Goal: Information Seeking & Learning: Learn about a topic

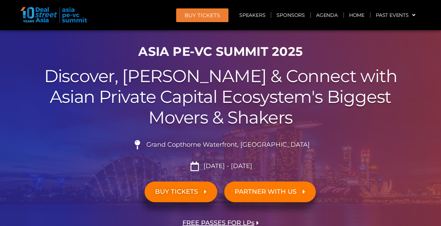
scroll to position [35, 0]
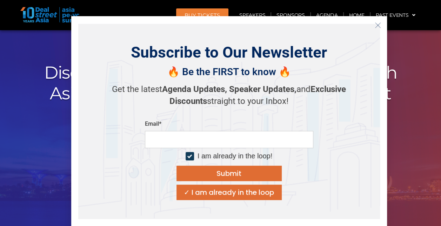
click at [183, 141] on input "email" at bounding box center [229, 139] width 168 height 17
type input "*"
type input "**********"
click at [214, 174] on button "Submit" at bounding box center [228, 172] width 105 height 15
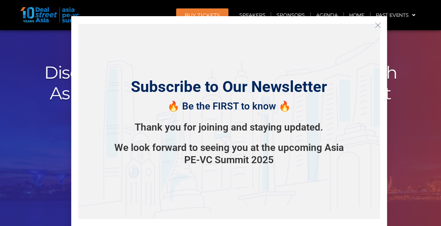
click at [375, 26] on icon "Close" at bounding box center [377, 25] width 6 height 6
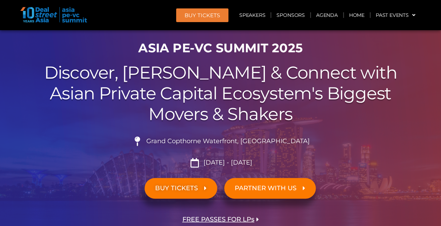
drag, startPoint x: 17, startPoint y: 78, endPoint x: 21, endPoint y: 76, distance: 4.4
click at [17, 78] on div at bounding box center [220, 122] width 441 height 255
click at [31, 145] on li "Grand Copthorne Waterfront, Singapore​" at bounding box center [220, 143] width 392 height 15
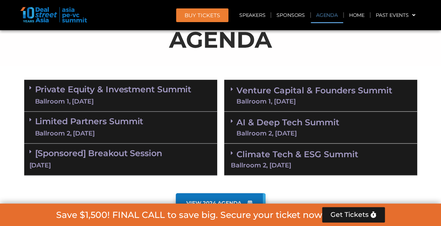
scroll to position [385, 0]
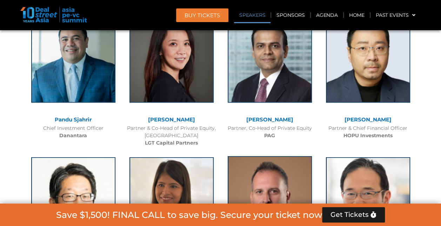
scroll to position [771, 0]
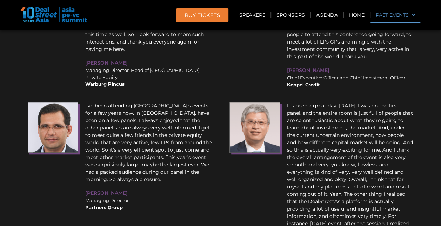
scroll to position [8136, 0]
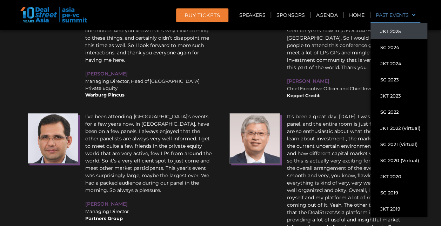
click at [397, 32] on link "JKT 2025" at bounding box center [398, 31] width 57 height 16
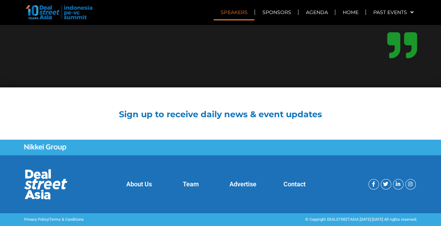
scroll to position [6534, 0]
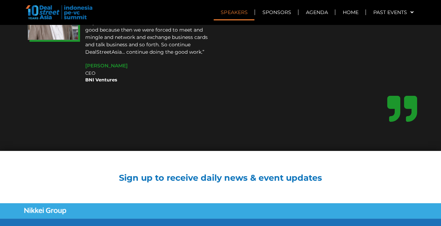
click at [17, 151] on section "Sign up to receive daily news & event updates" at bounding box center [220, 177] width 441 height 52
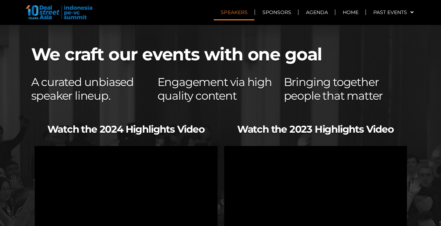
scroll to position [5361, 0]
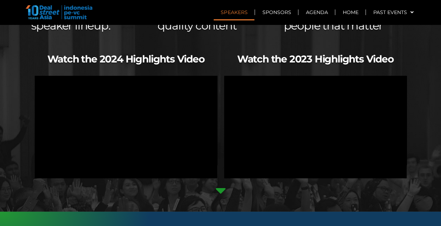
drag, startPoint x: 29, startPoint y: 207, endPoint x: 37, endPoint y: 206, distance: 7.9
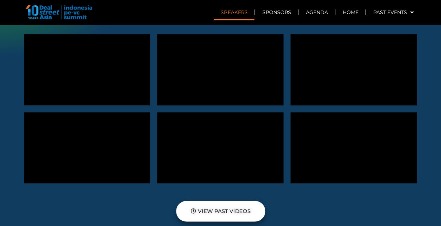
scroll to position [5747, 0]
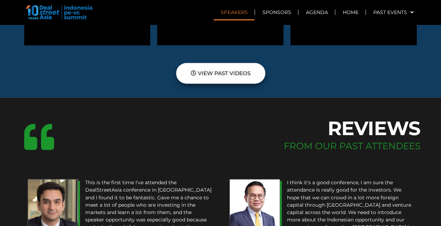
click at [240, 12] on link "Speakers" at bounding box center [233, 12] width 41 height 16
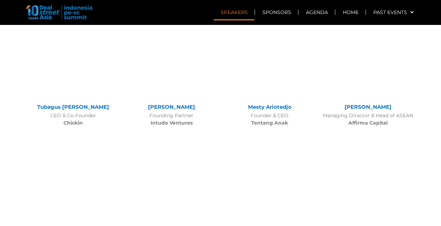
scroll to position [1463, 0]
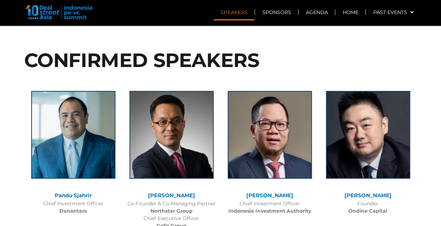
drag, startPoint x: 42, startPoint y: 200, endPoint x: 146, endPoint y: 213, distance: 104.5
click at [42, 200] on div "Pandu Sjahrir Chief Investment Officer [PERSON_NAME]" at bounding box center [73, 158] width 98 height 149
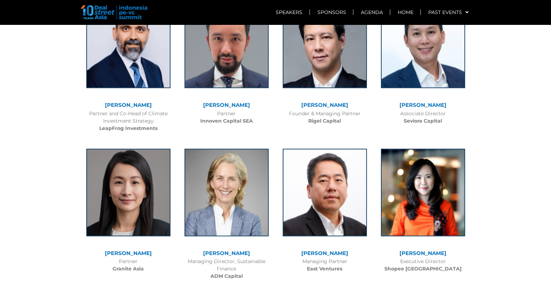
scroll to position [1709, 0]
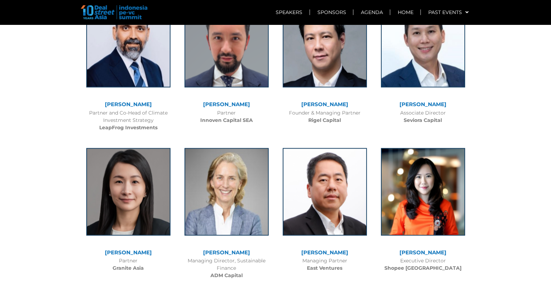
drag, startPoint x: 426, startPoint y: 0, endPoint x: 19, endPoint y: 156, distance: 435.9
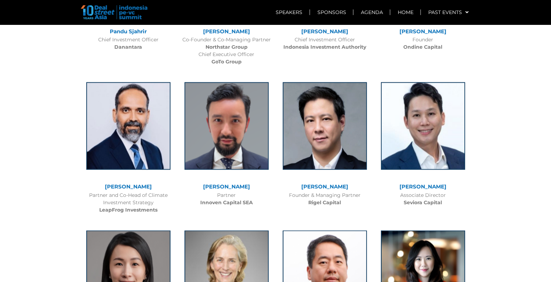
scroll to position [1687, 0]
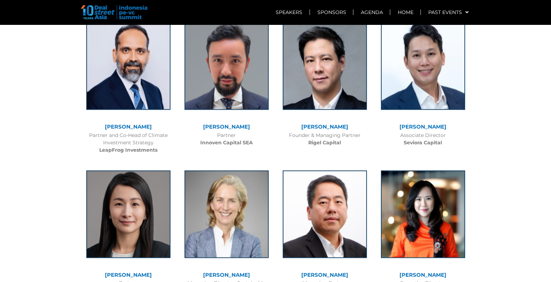
drag, startPoint x: 56, startPoint y: 225, endPoint x: 170, endPoint y: 245, distance: 115.4
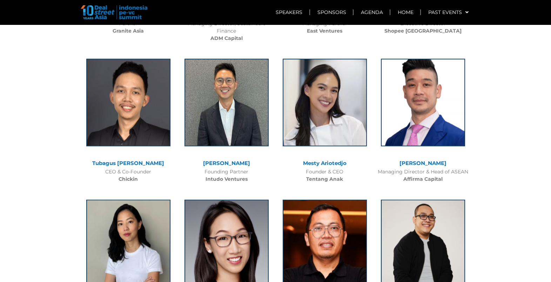
scroll to position [1950, 0]
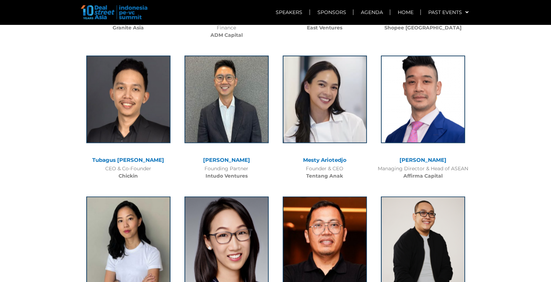
drag, startPoint x: 519, startPoint y: 192, endPoint x: 557, endPoint y: 125, distance: 77.5
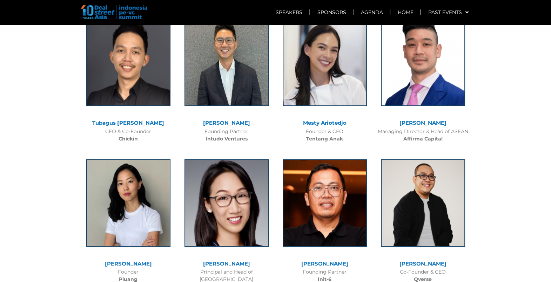
scroll to position [1980, 0]
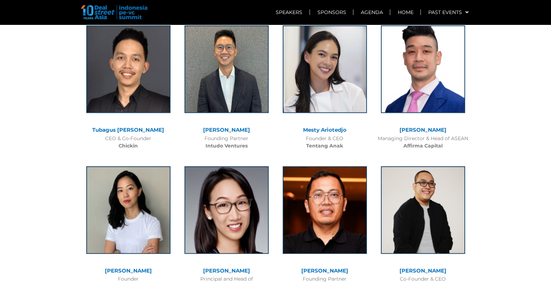
drag, startPoint x: 45, startPoint y: 223, endPoint x: 202, endPoint y: 228, distance: 156.7
drag, startPoint x: 36, startPoint y: 200, endPoint x: 112, endPoint y: 205, distance: 75.9
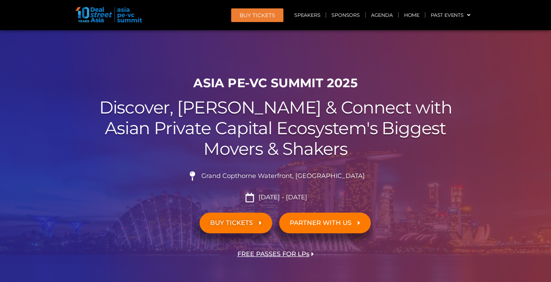
click at [67, 212] on div at bounding box center [275, 157] width 551 height 255
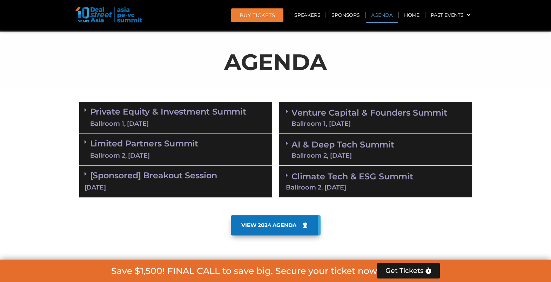
scroll to position [350, 0]
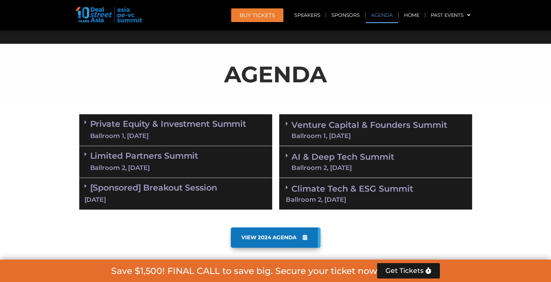
click at [271, 235] on span "VIEW 2024 AGENDA" at bounding box center [268, 237] width 55 height 6
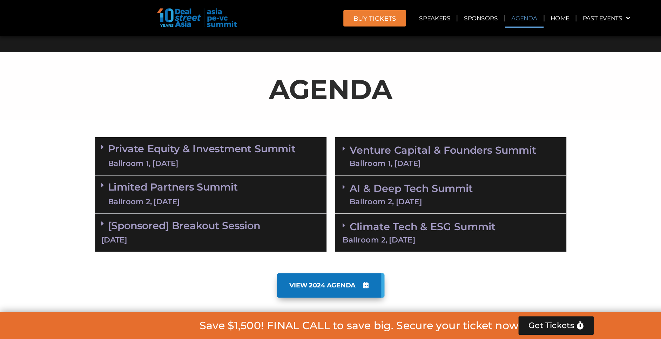
scroll to position [350, 0]
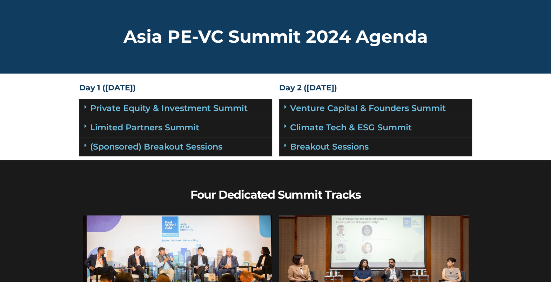
drag, startPoint x: 37, startPoint y: 232, endPoint x: 257, endPoint y: 235, distance: 220.1
drag, startPoint x: 26, startPoint y: 210, endPoint x: 29, endPoint y: 207, distance: 4.2
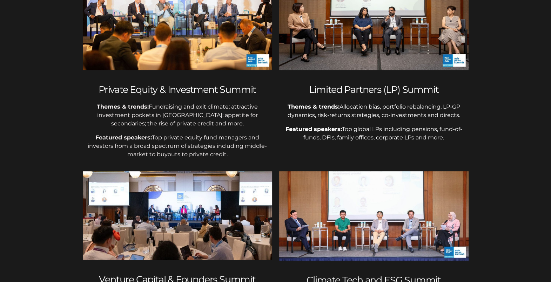
scroll to position [175, 0]
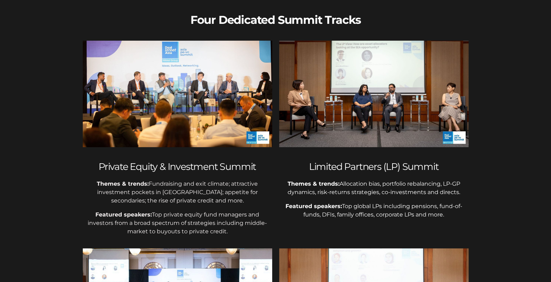
click at [34, 193] on section "Four Dedicated Summit Tracks Private Equity & Investment Summit Themes & trends…" at bounding box center [275, 226] width 551 height 482
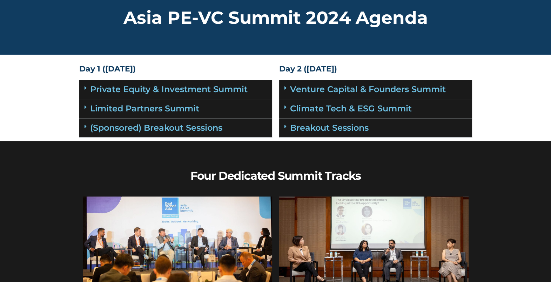
scroll to position [0, 0]
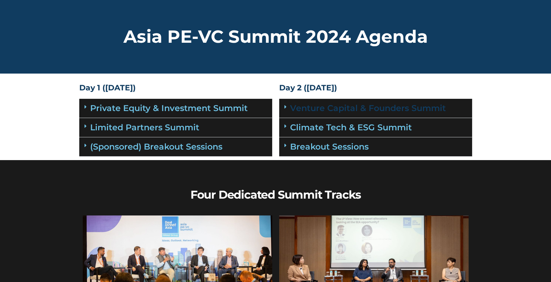
click at [363, 109] on link "Venture Capital & Founders​ Summit" at bounding box center [368, 108] width 156 height 10
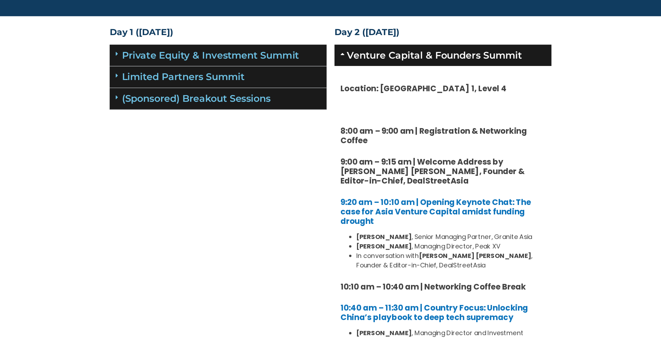
scroll to position [60, 0]
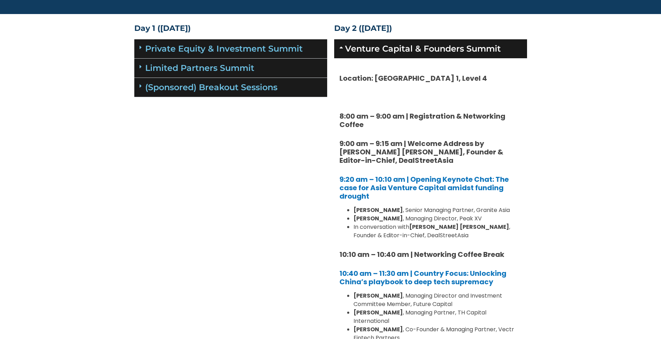
drag, startPoint x: 489, startPoint y: 5, endPoint x: 186, endPoint y: 210, distance: 365.2
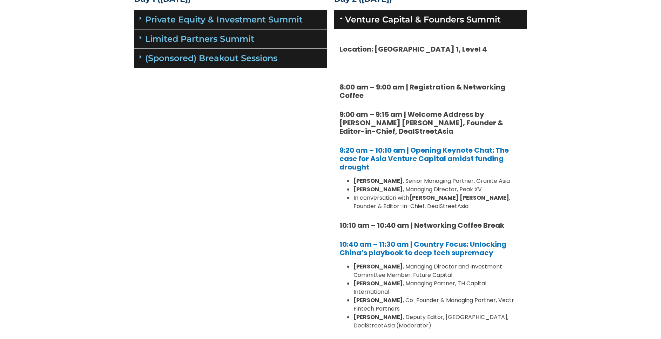
scroll to position [63, 0]
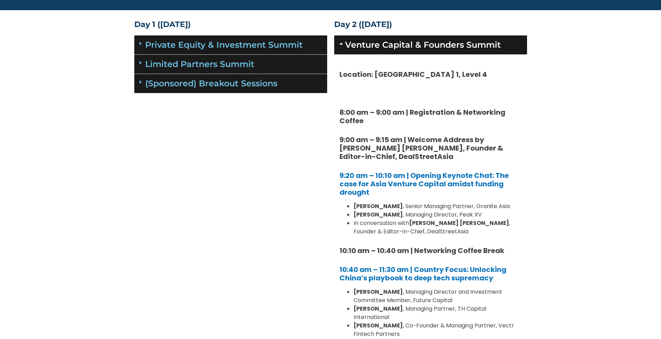
drag, startPoint x: 250, startPoint y: 269, endPoint x: 312, endPoint y: 320, distance: 79.7
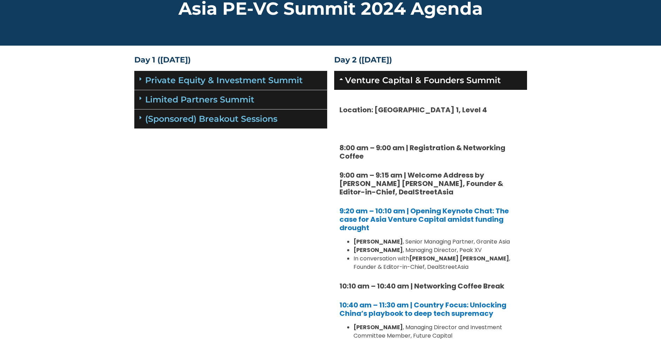
scroll to position [0, 0]
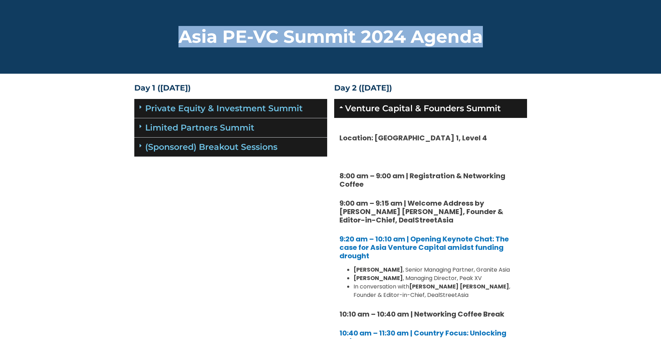
drag, startPoint x: 183, startPoint y: 39, endPoint x: 544, endPoint y: 59, distance: 361.1
click at [544, 59] on section "Asia PE-VC Summit 2024 Agenda" at bounding box center [330, 37] width 661 height 74
copy h2 "Asia PE-VC Summit 2024 Agenda"
